Goal: Transaction & Acquisition: Purchase product/service

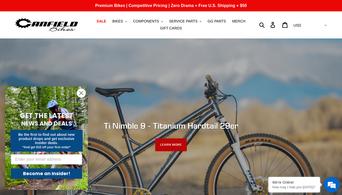
click at [167, 149] on link "LEARN MORE" at bounding box center [171, 144] width 32 height 13
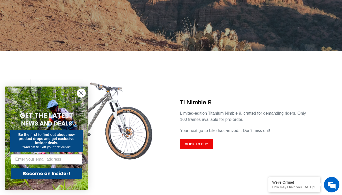
scroll to position [155, 0]
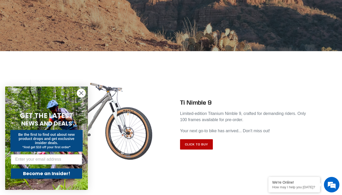
click at [191, 142] on link "Click to Buy" at bounding box center [196, 144] width 33 height 10
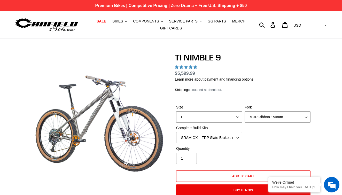
select select "highest-rating"
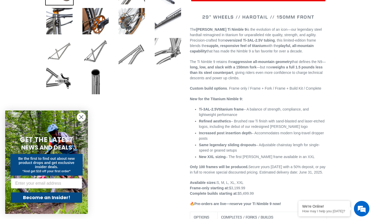
scroll to position [113, 0]
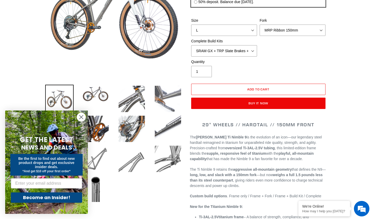
click at [169, 109] on img at bounding box center [168, 99] width 28 height 28
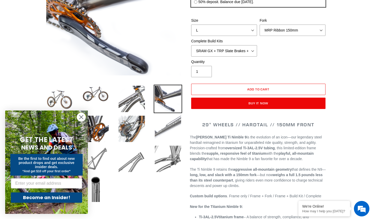
click at [169, 133] on img at bounding box center [168, 129] width 28 height 28
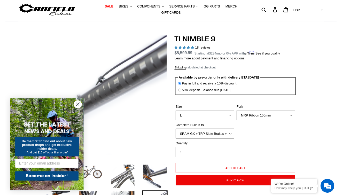
scroll to position [7, 0]
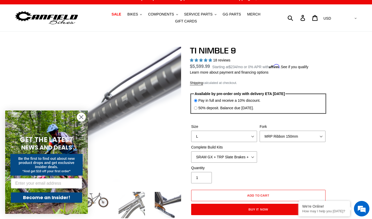
click at [132, 195] on img at bounding box center [131, 205] width 28 height 28
